Goal: Check status: Check status

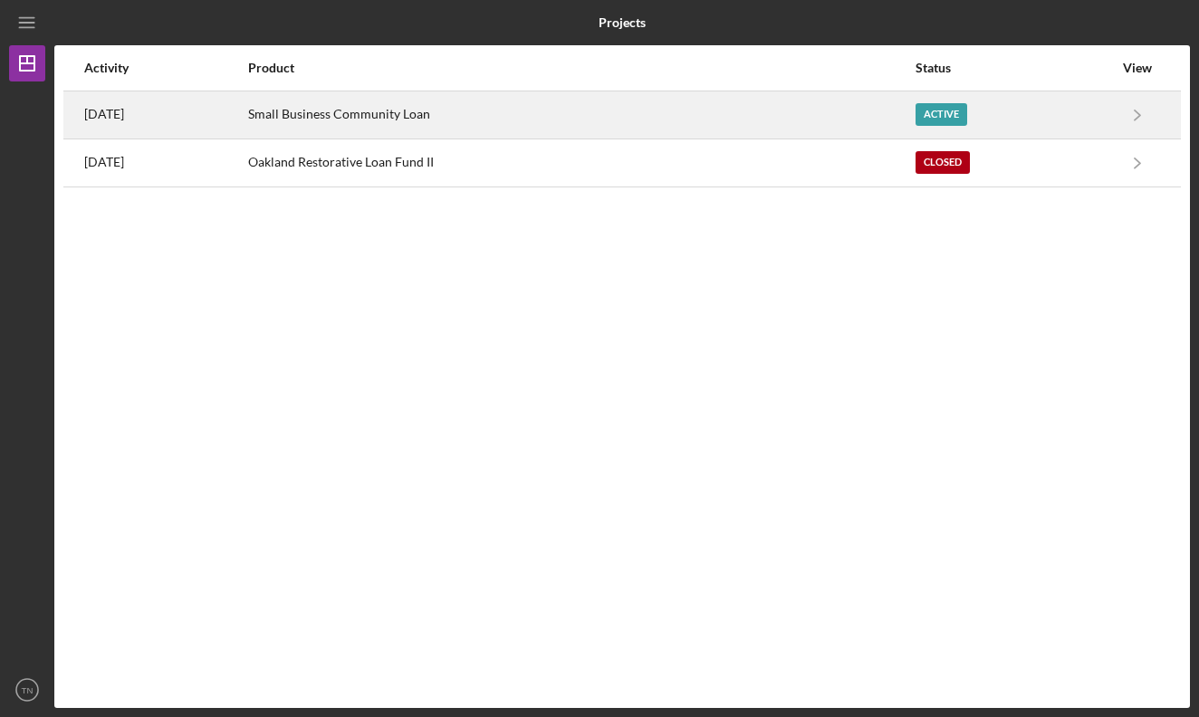
click at [617, 108] on div "Small Business Community Loan" at bounding box center [580, 114] width 665 height 45
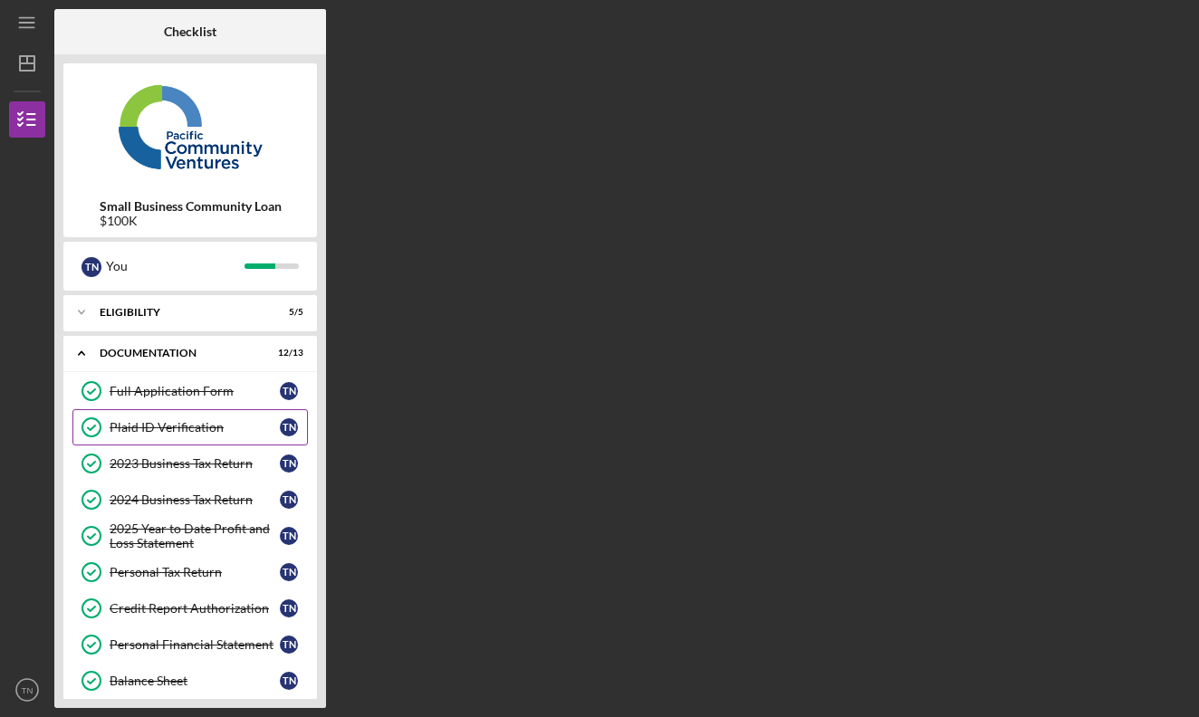
click at [206, 433] on div "Plaid ID Verification" at bounding box center [195, 427] width 170 height 14
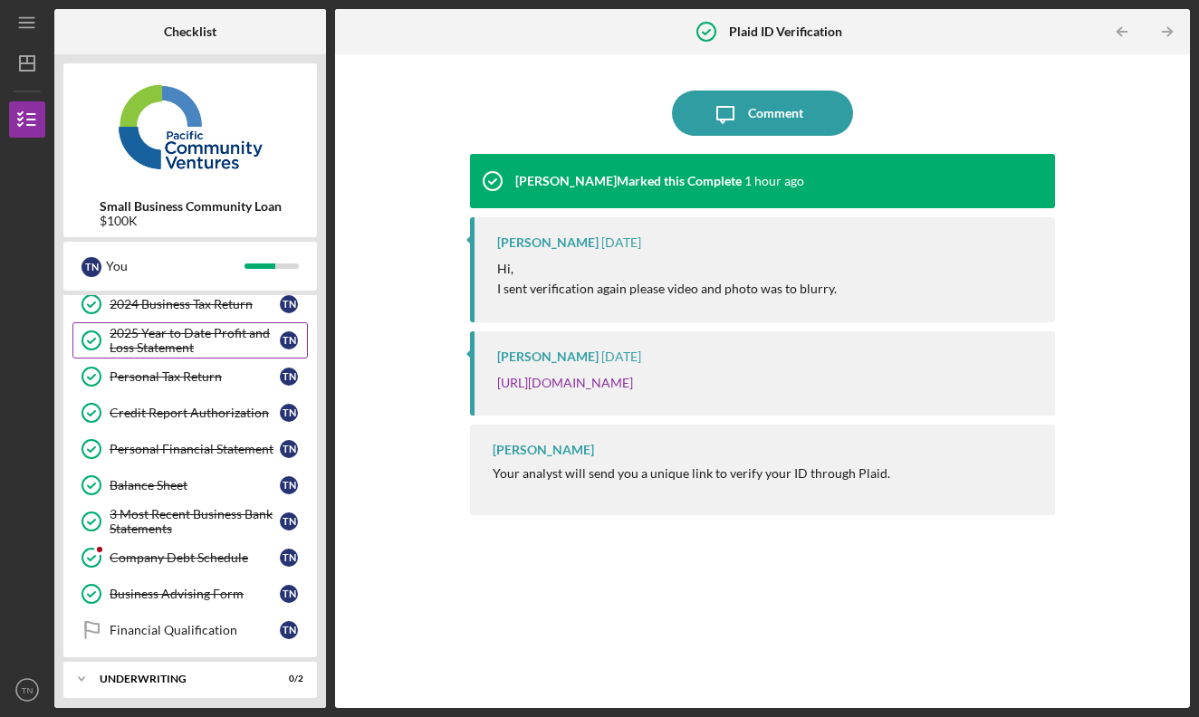
scroll to position [196, 0]
click at [208, 562] on div "Company Debt Schedule" at bounding box center [195, 557] width 170 height 14
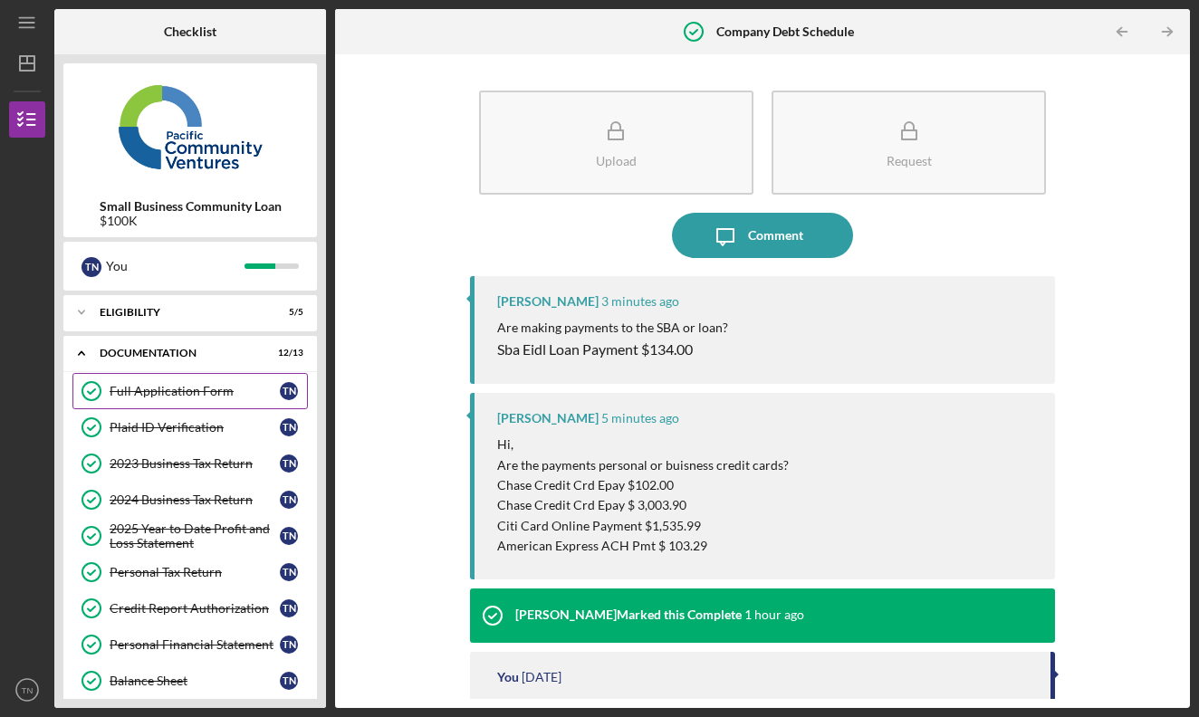
click at [212, 404] on link "Full Application Form Full Application Form T N" at bounding box center [189, 391] width 235 height 36
